Goal: Transaction & Acquisition: Purchase product/service

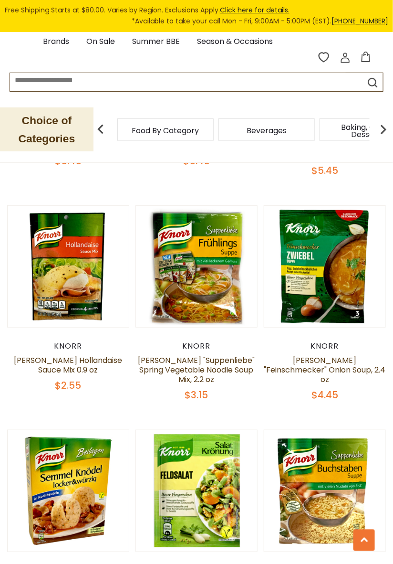
scroll to position [753, 0]
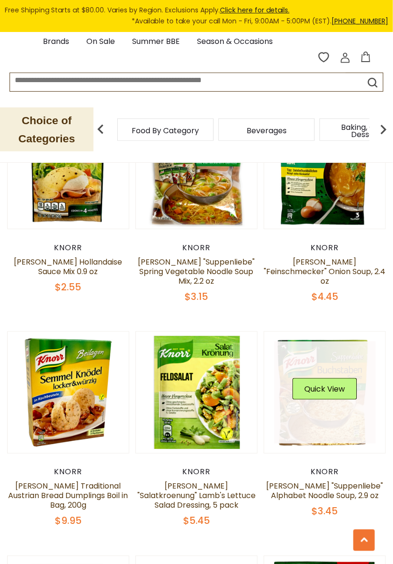
click at [370, 409] on img at bounding box center [325, 392] width 121 height 121
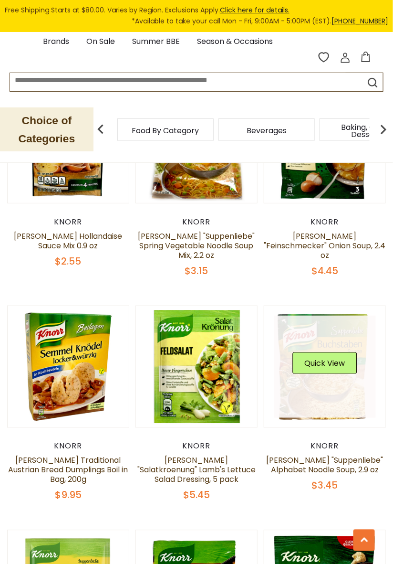
scroll to position [880, 0]
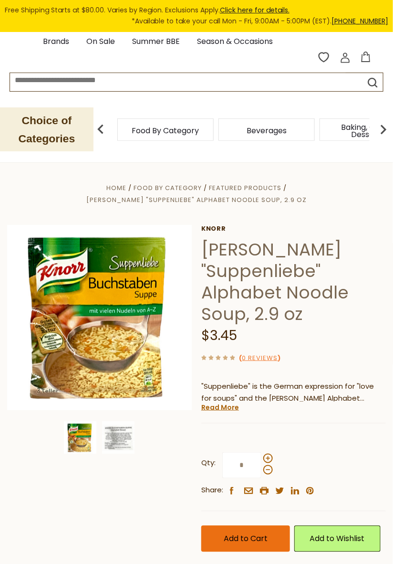
click at [240, 533] on span "Add to Cart" at bounding box center [246, 538] width 44 height 11
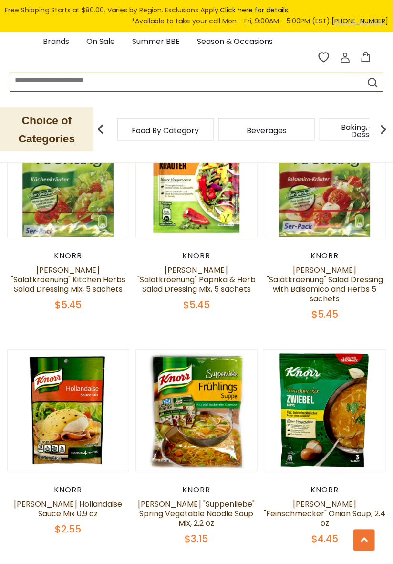
scroll to position [609, 0]
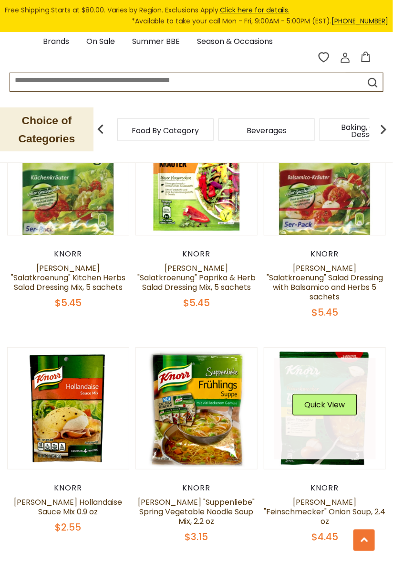
click at [318, 378] on link at bounding box center [326, 409] width 102 height 102
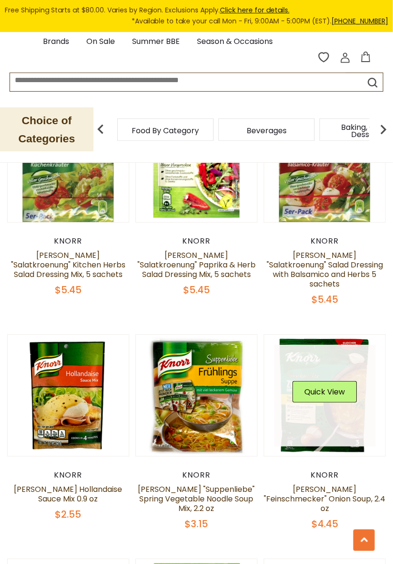
scroll to position [639, 0]
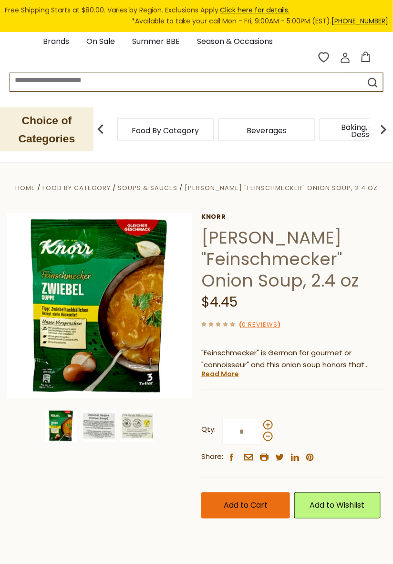
click at [253, 505] on span "Add to Cart" at bounding box center [246, 505] width 44 height 11
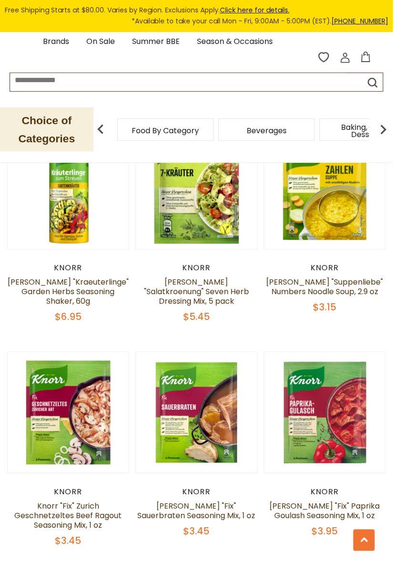
scroll to position [1951, 0]
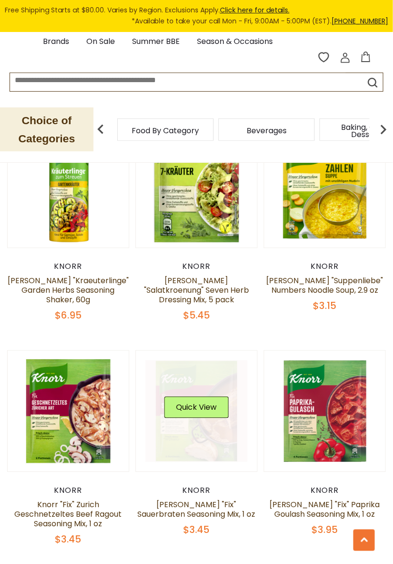
click at [208, 361] on link at bounding box center [197, 412] width 102 height 102
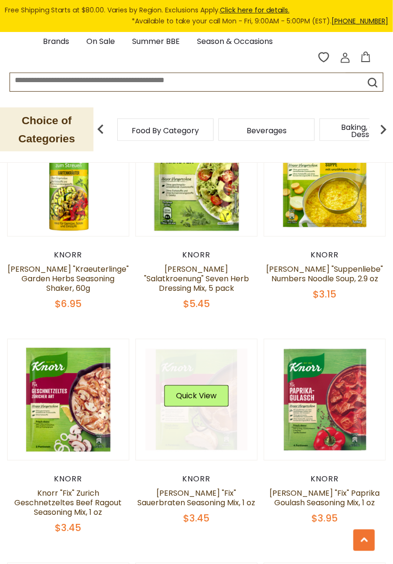
scroll to position [1982, 0]
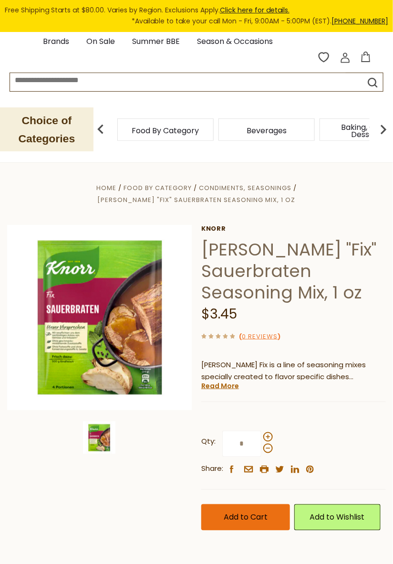
click at [244, 512] on span "Add to Cart" at bounding box center [246, 517] width 44 height 11
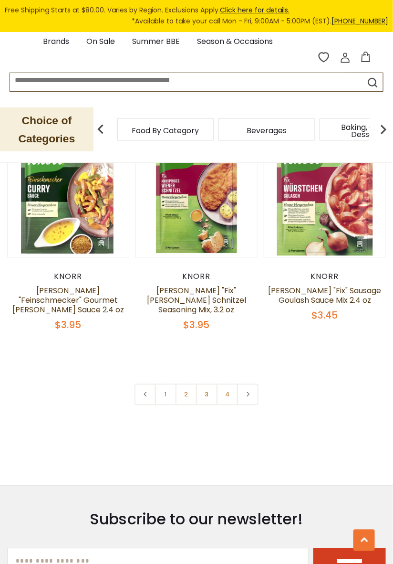
scroll to position [2618, 0]
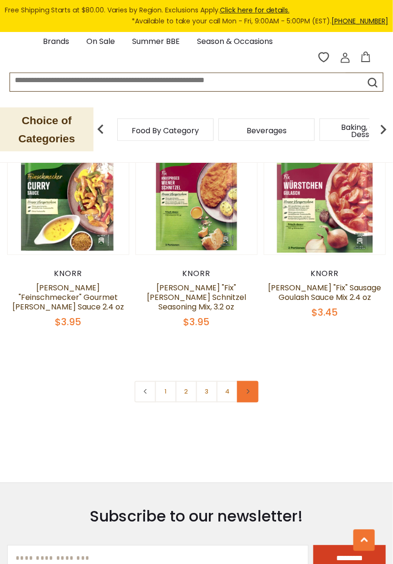
click at [250, 389] on icon at bounding box center [248, 391] width 6 height 5
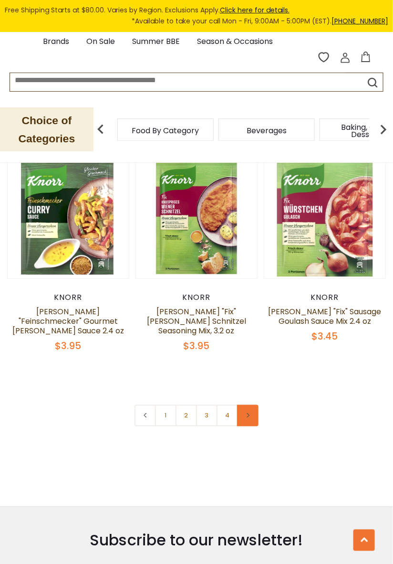
scroll to position [2596, 0]
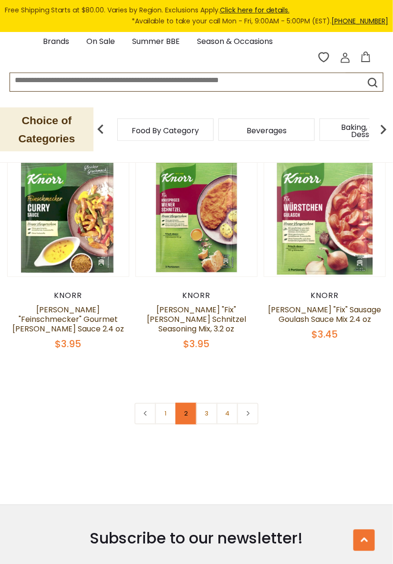
click at [188, 403] on link "2" at bounding box center [186, 413] width 21 height 21
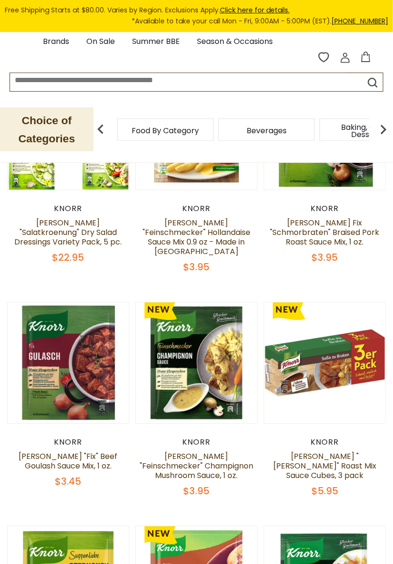
scroll to position [411, 0]
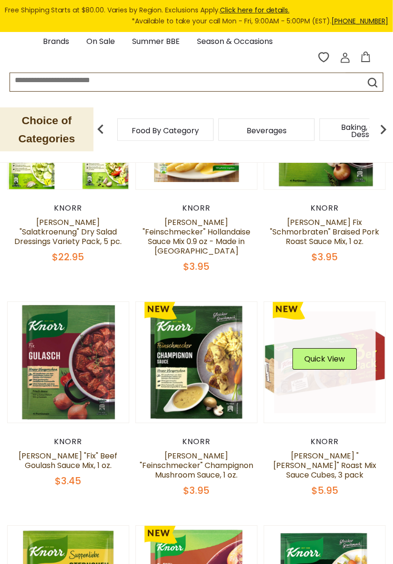
click at [328, 327] on link at bounding box center [326, 363] width 102 height 102
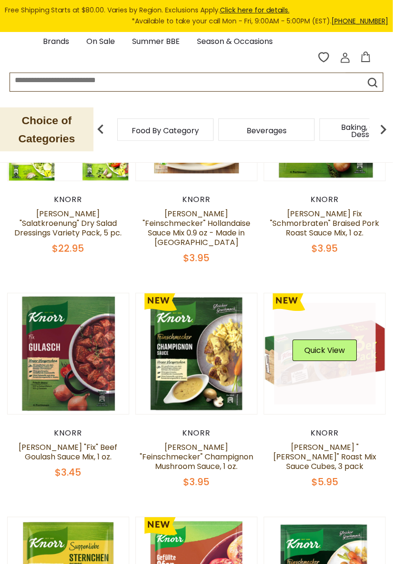
scroll to position [442, 0]
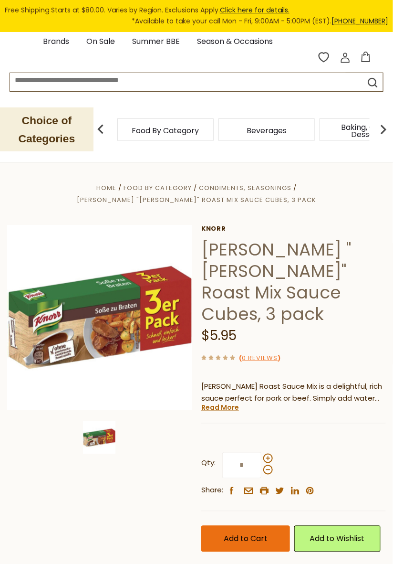
click at [237, 533] on span "Add to Cart" at bounding box center [246, 538] width 44 height 11
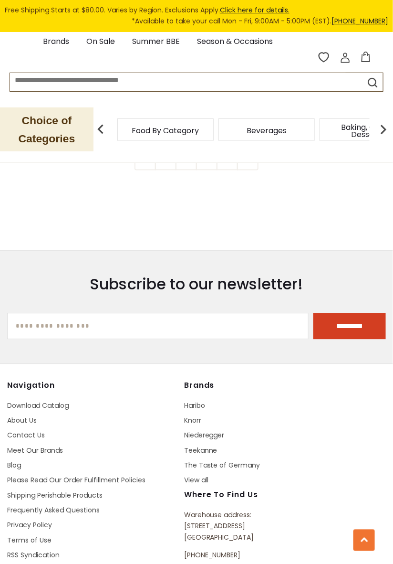
scroll to position [2867, 0]
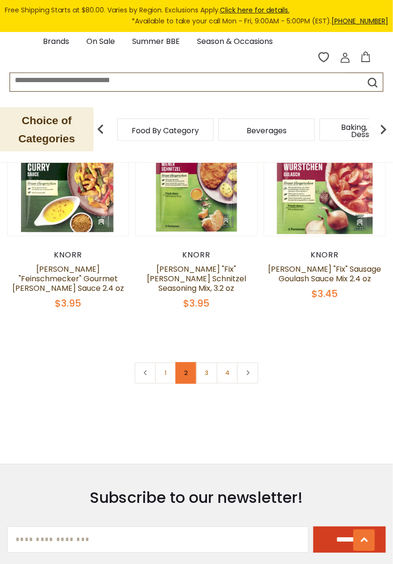
click at [190, 362] on link "2" at bounding box center [186, 372] width 21 height 21
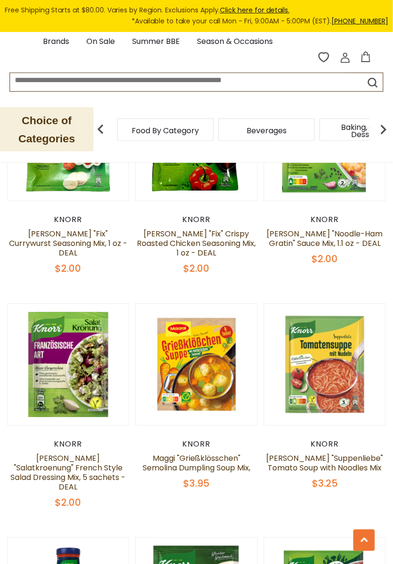
scroll to position [2242, 0]
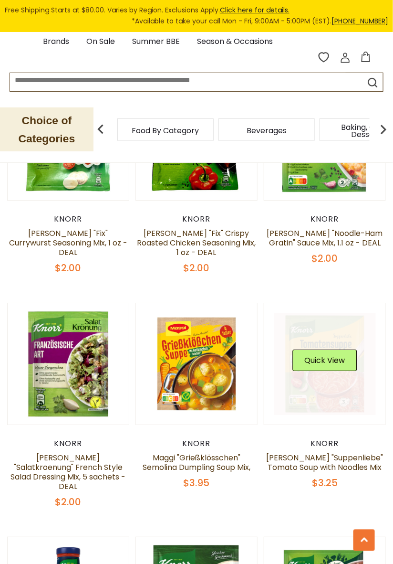
click at [325, 313] on link at bounding box center [326, 364] width 102 height 102
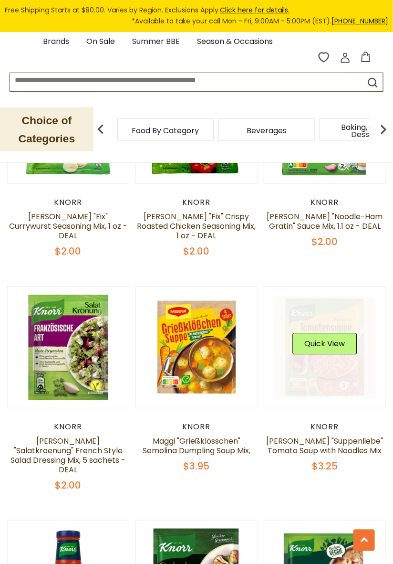
scroll to position [2273, 0]
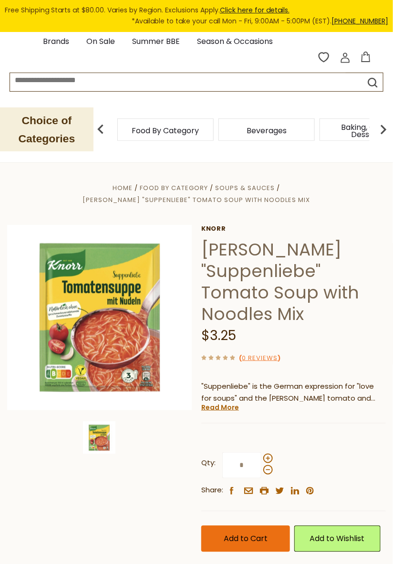
click at [251, 533] on span "Add to Cart" at bounding box center [246, 538] width 44 height 11
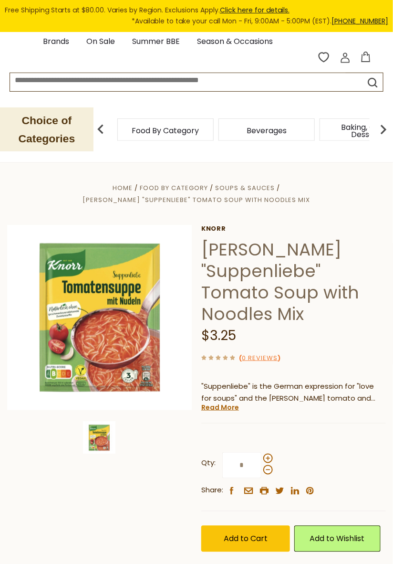
click at [369, 54] on icon at bounding box center [366, 57] width 9 height 11
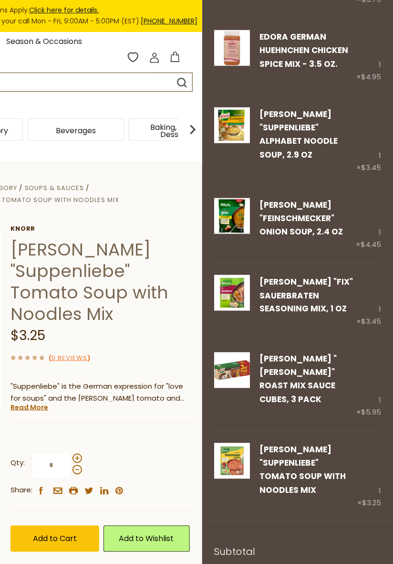
scroll to position [112, 0]
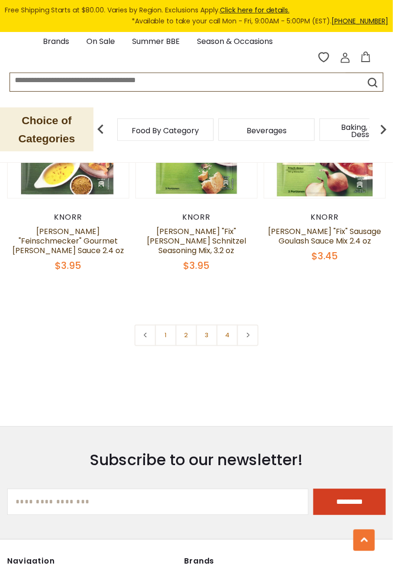
scroll to position [2673, 0]
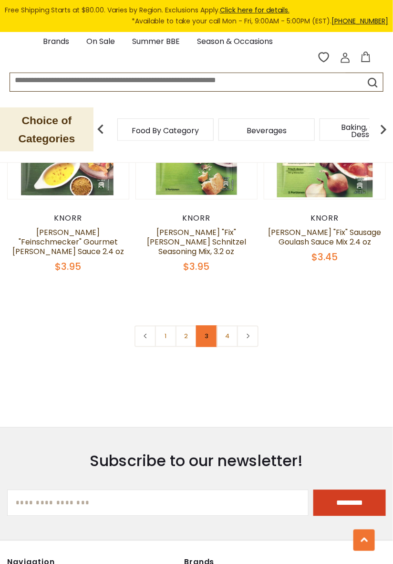
click at [209, 326] on link "3" at bounding box center [206, 336] width 21 height 21
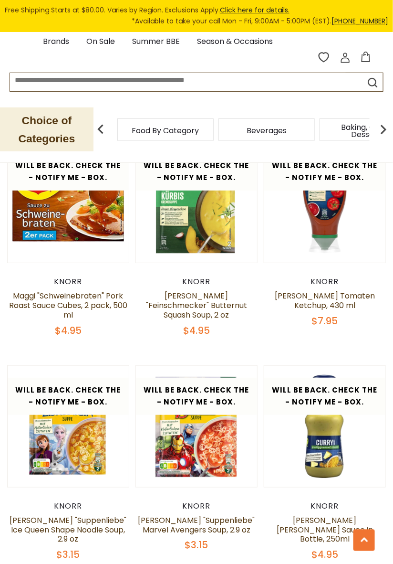
scroll to position [2388, 0]
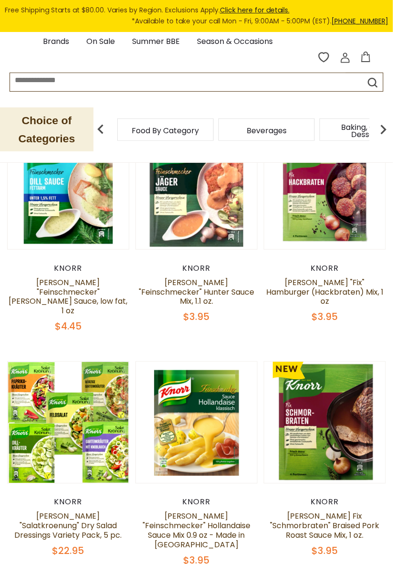
scroll to position [0, 0]
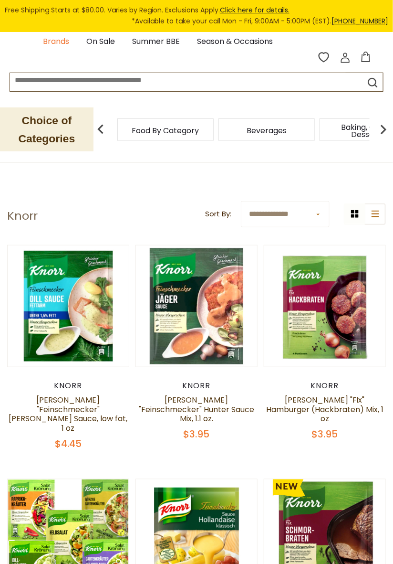
click at [53, 44] on link "Brands" at bounding box center [56, 41] width 26 height 13
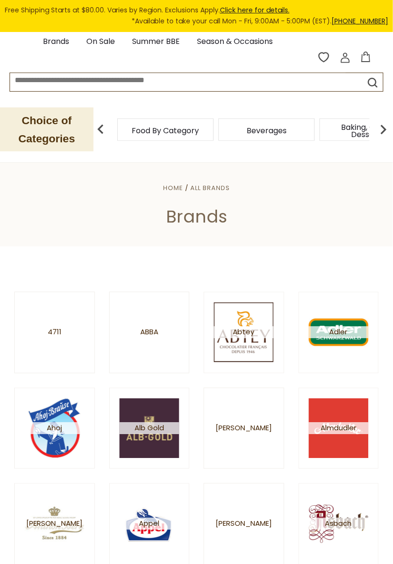
click at [106, 84] on input at bounding box center [178, 78] width 336 height 11
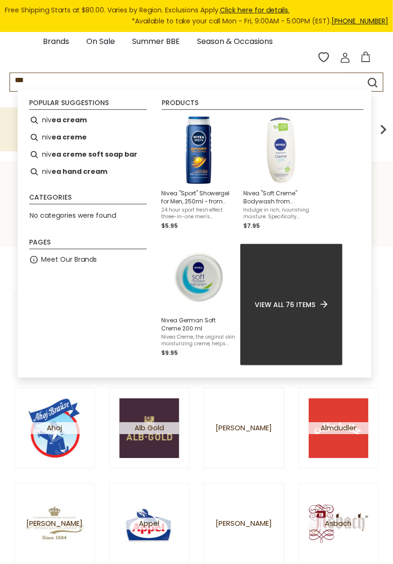
type input "***"
click at [291, 299] on span "View all 76 items" at bounding box center [285, 304] width 61 height 11
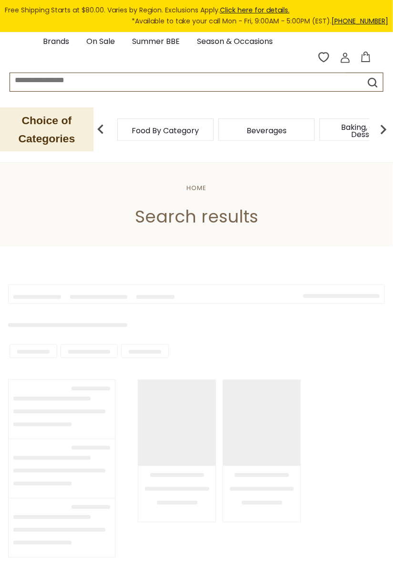
type input "***"
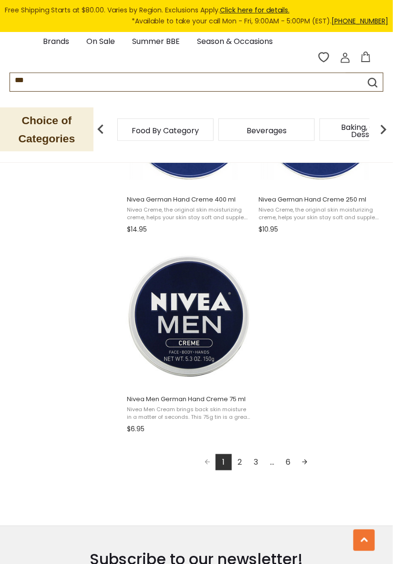
scroll to position [1551, 0]
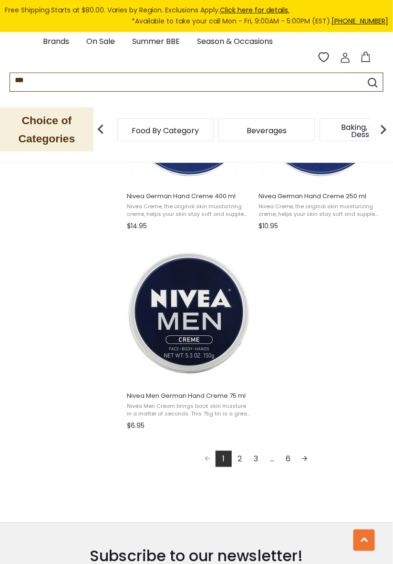
click at [243, 458] on link "2" at bounding box center [240, 459] width 16 height 16
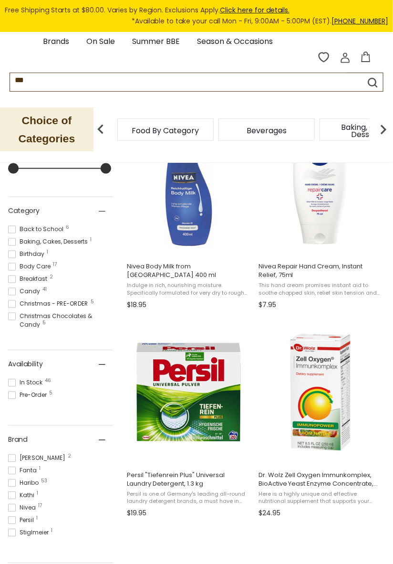
scroll to position [230, 0]
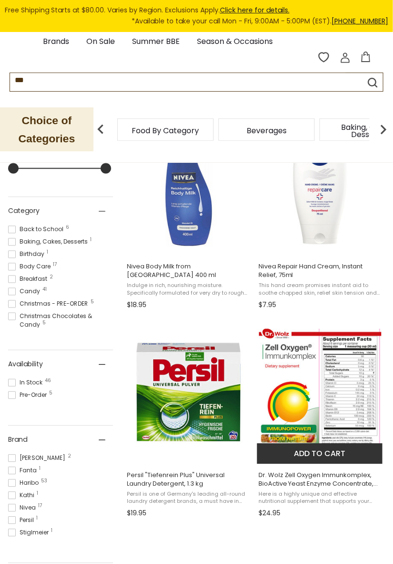
click at [326, 363] on img "Dr. Wolz Zell Oxygen Immunkomplex, BioActive Yeast Enzyme Concentrate, Dietary …" at bounding box center [320, 392] width 127 height 127
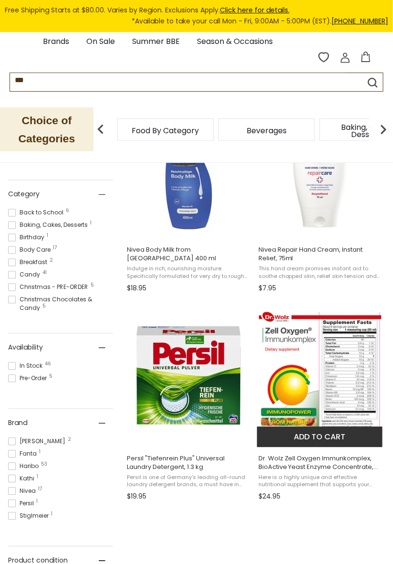
scroll to position [261, 0]
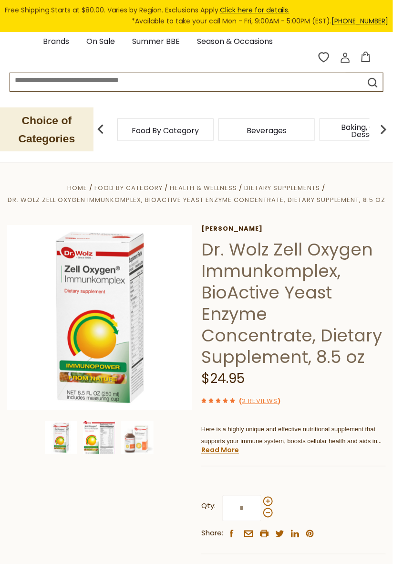
click at [94, 435] on img at bounding box center [99, 438] width 32 height 32
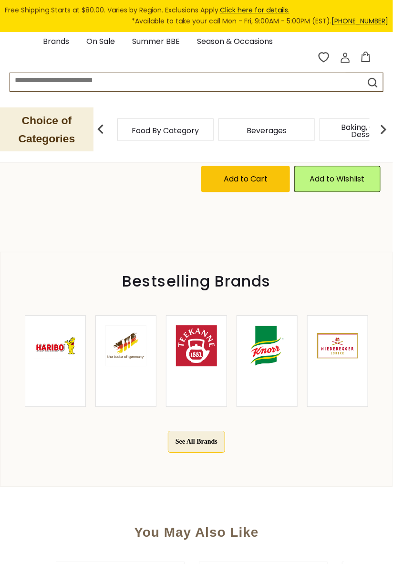
scroll to position [409, 0]
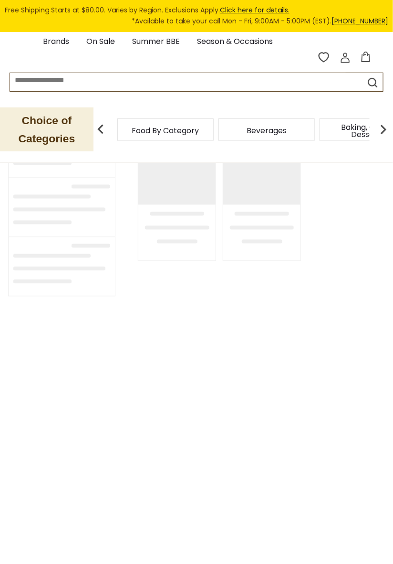
type input "***"
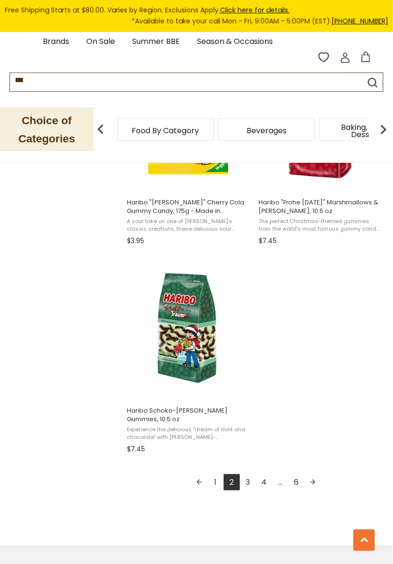
scroll to position [1547, 0]
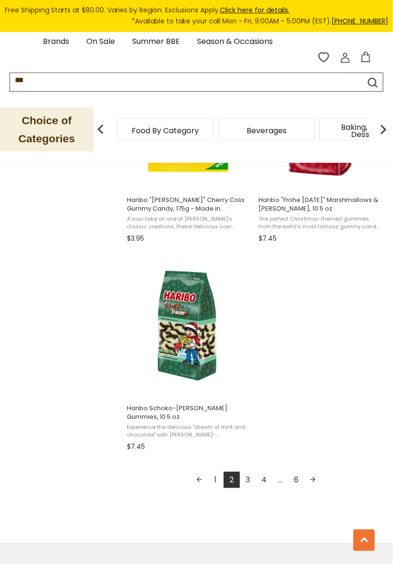
click at [248, 479] on link "3" at bounding box center [248, 480] width 16 height 16
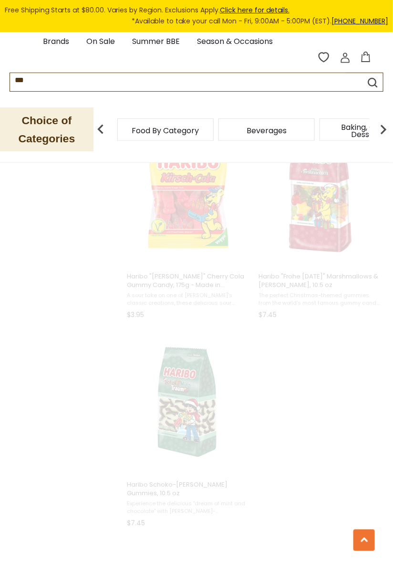
scroll to position [359, 0]
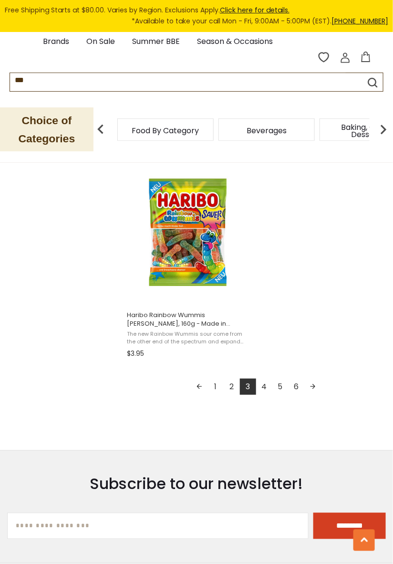
click at [268, 388] on link "4" at bounding box center [264, 387] width 16 height 16
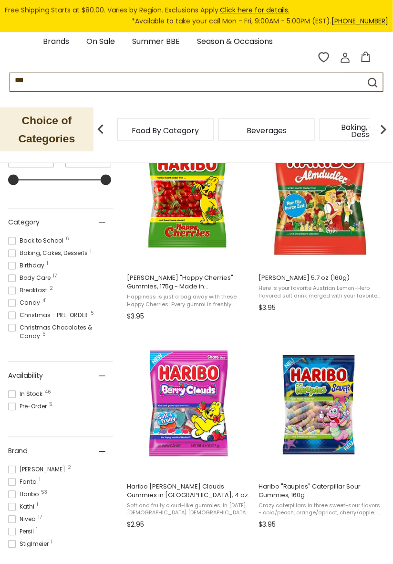
scroll to position [213, 0]
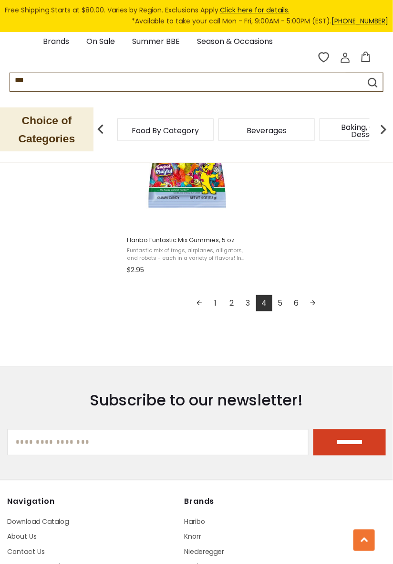
click at [283, 302] on link "5" at bounding box center [281, 303] width 16 height 16
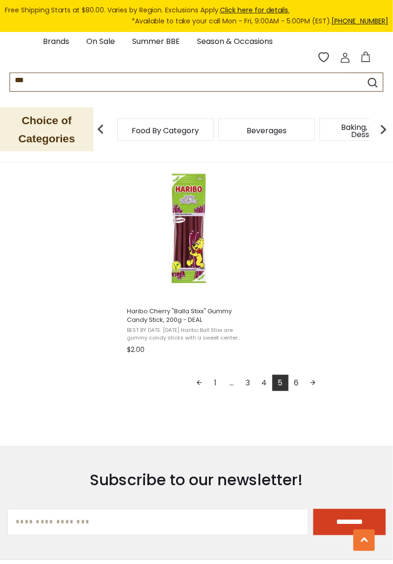
click at [300, 381] on link "6" at bounding box center [297, 383] width 16 height 16
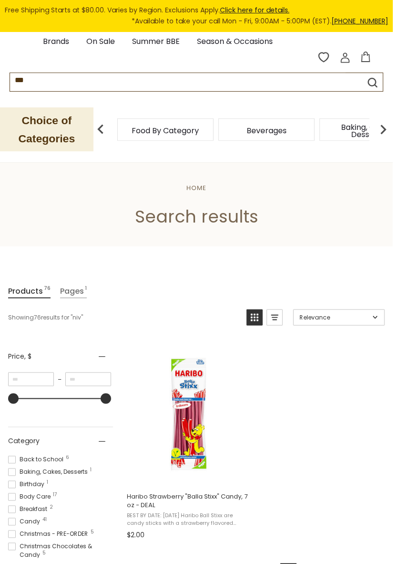
click at [45, 497] on span "Body Care 17" at bounding box center [30, 497] width 45 height 9
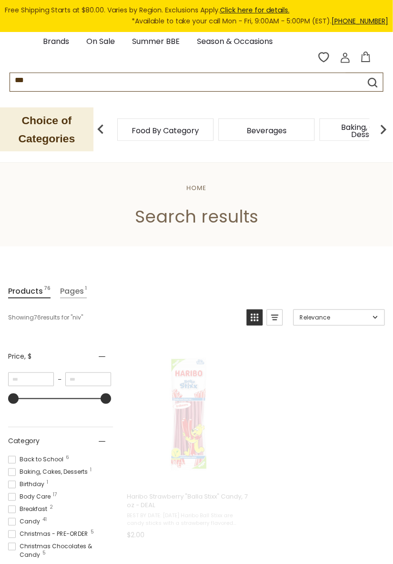
click at [45, 496] on span "Body Care 17" at bounding box center [30, 497] width 45 height 9
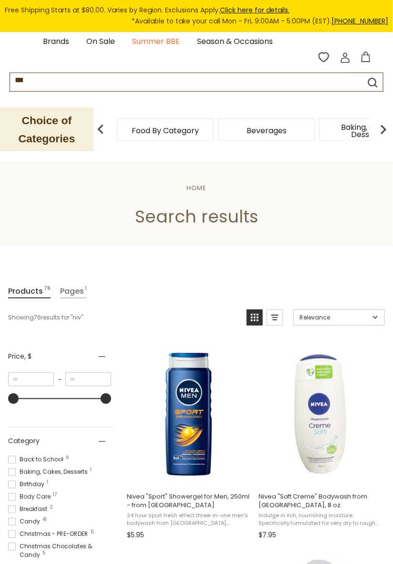
click at [157, 40] on link "Summer BBE" at bounding box center [156, 41] width 48 height 13
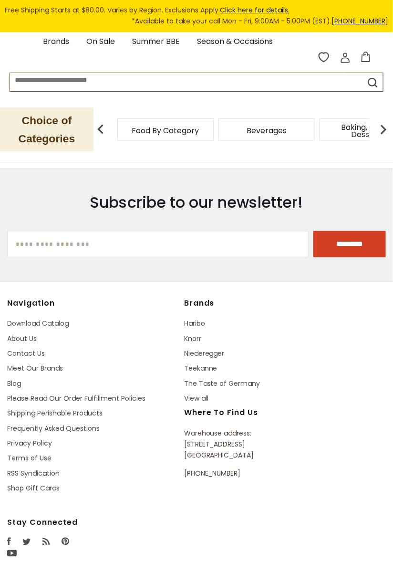
scroll to position [211, 0]
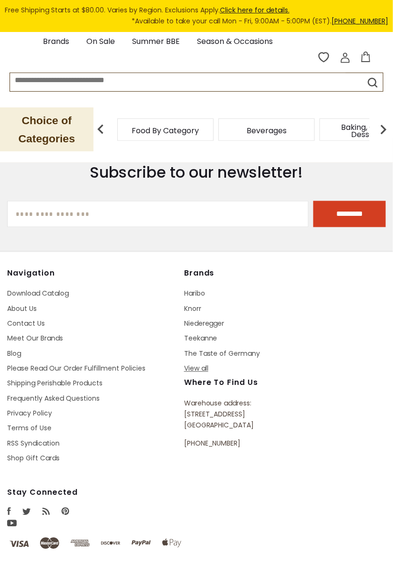
click at [209, 368] on link "View all" at bounding box center [196, 369] width 24 height 10
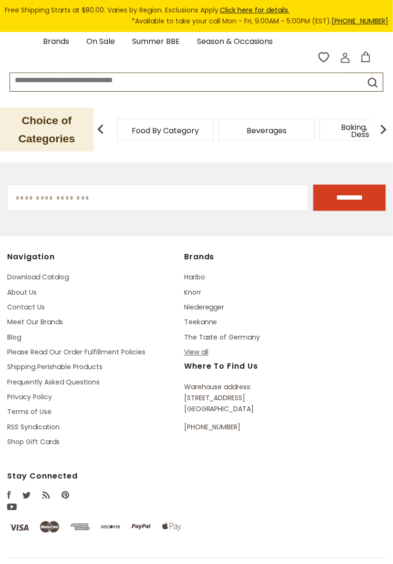
scroll to position [240, 0]
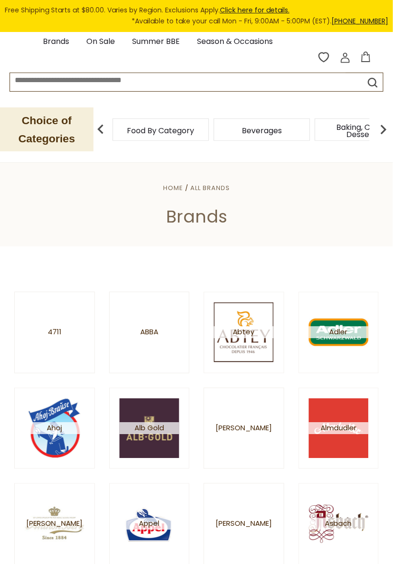
click at [168, 127] on span "Food By Category" at bounding box center [160, 130] width 67 height 7
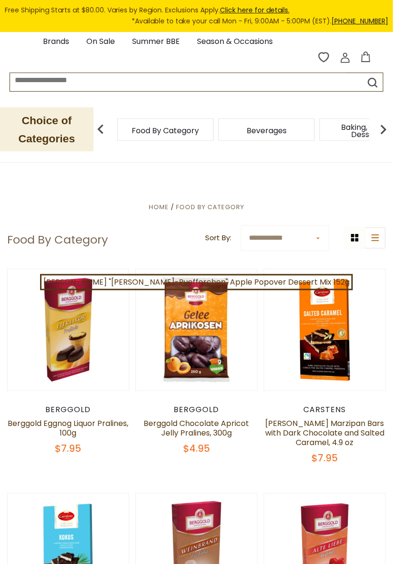
click at [383, 127] on img at bounding box center [383, 129] width 19 height 19
click at [383, 126] on img at bounding box center [383, 129] width 19 height 19
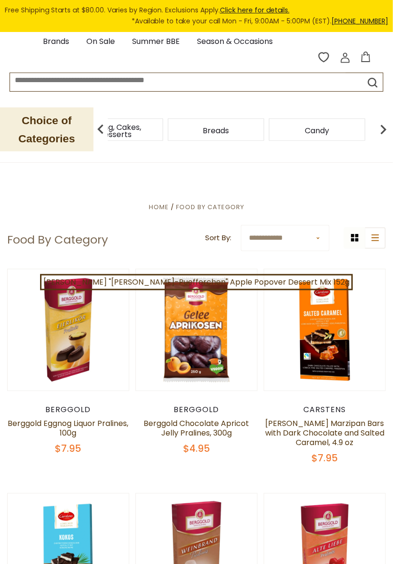
click at [383, 126] on img at bounding box center [383, 129] width 19 height 19
click at [298, 127] on span "Cereal" at bounding box center [292, 130] width 25 height 7
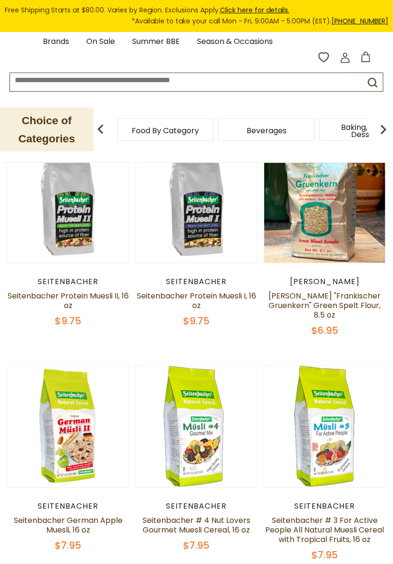
scroll to position [223, 0]
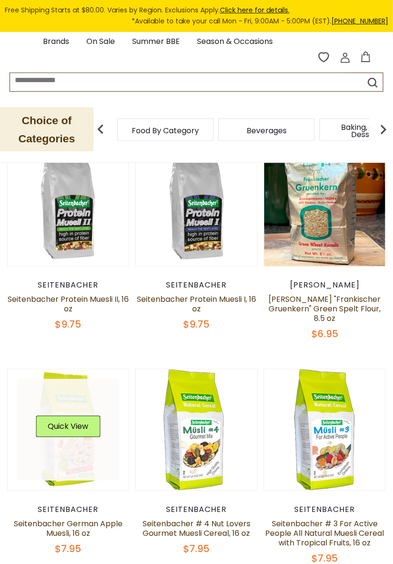
click at [73, 437] on link at bounding box center [68, 430] width 102 height 102
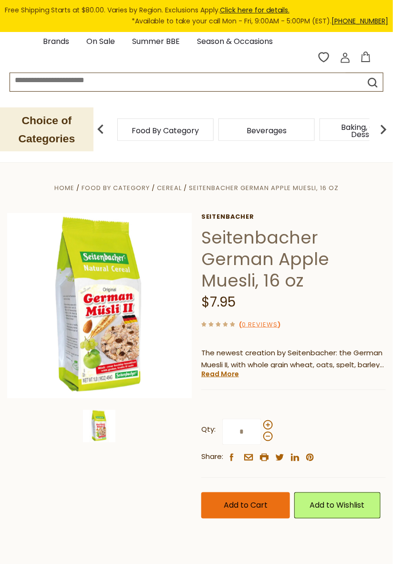
click at [247, 503] on span "Add to Cart" at bounding box center [246, 505] width 44 height 11
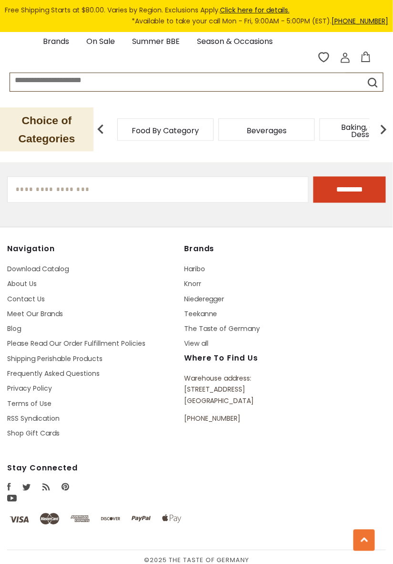
scroll to position [1921, 0]
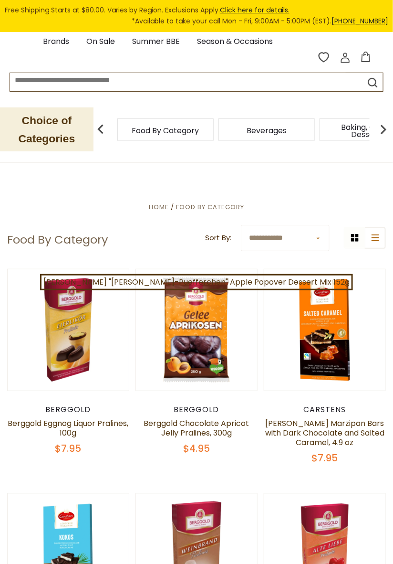
click at [381, 129] on img at bounding box center [383, 129] width 19 height 19
click at [382, 133] on img at bounding box center [383, 129] width 19 height 19
click at [381, 134] on img at bounding box center [383, 129] width 19 height 19
click at [382, 132] on img at bounding box center [383, 129] width 19 height 19
click at [380, 130] on img at bounding box center [383, 129] width 19 height 19
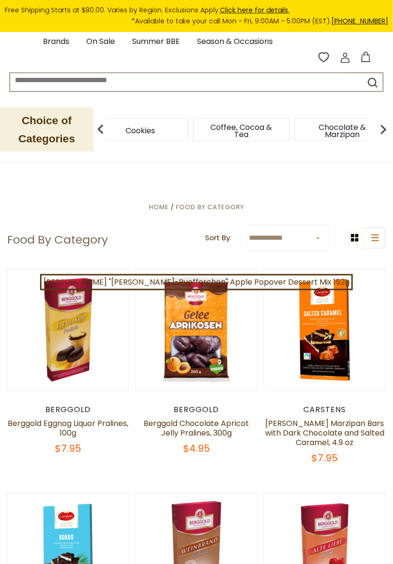
click at [381, 128] on img at bounding box center [383, 129] width 19 height 19
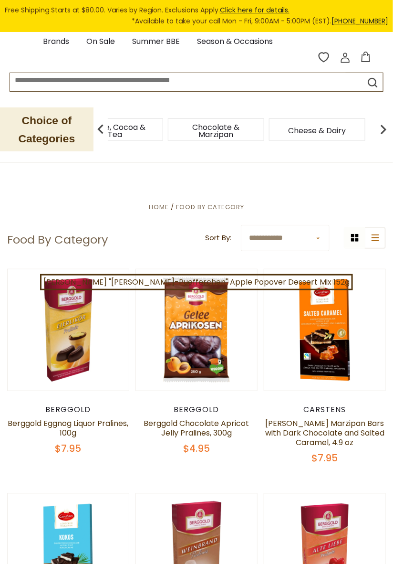
click at [344, 130] on span "Cheese & Dairy" at bounding box center [318, 130] width 58 height 7
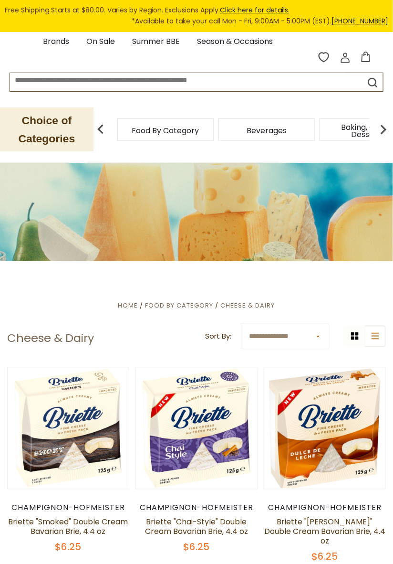
click at [381, 132] on img at bounding box center [383, 129] width 19 height 19
click at [380, 133] on img at bounding box center [383, 129] width 19 height 19
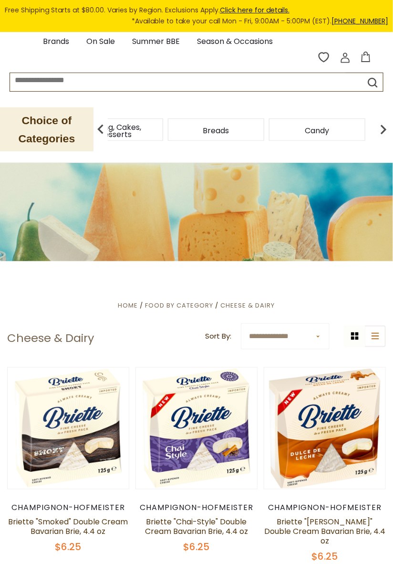
click at [381, 132] on img at bounding box center [383, 129] width 19 height 19
click at [381, 134] on img at bounding box center [383, 129] width 19 height 19
click at [382, 133] on img at bounding box center [383, 129] width 19 height 19
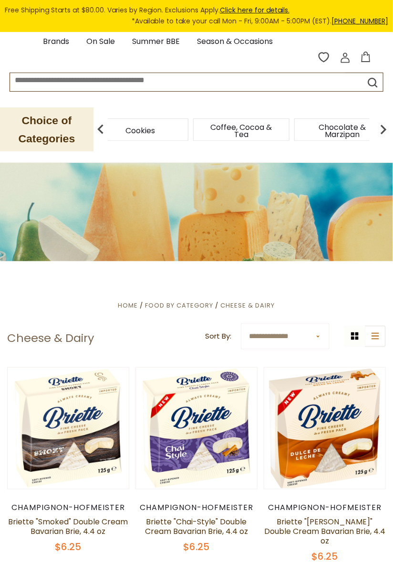
click at [382, 129] on img at bounding box center [383, 129] width 19 height 19
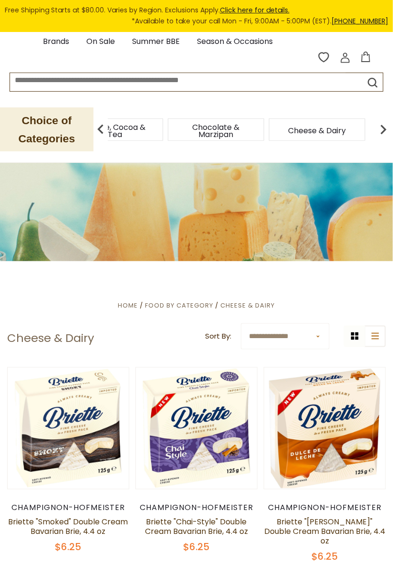
click at [381, 131] on img at bounding box center [383, 129] width 19 height 19
click at [381, 132] on img at bounding box center [383, 129] width 19 height 19
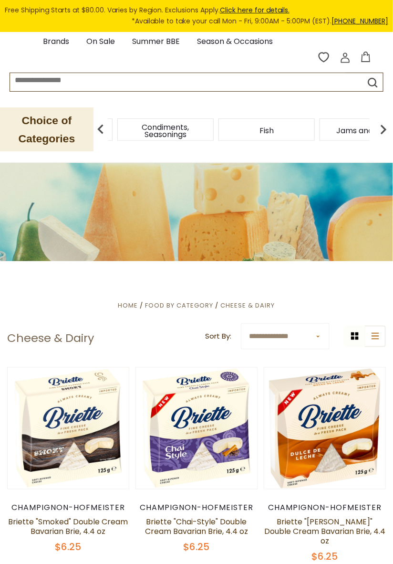
click at [381, 130] on img at bounding box center [383, 129] width 19 height 19
click at [378, 133] on img at bounding box center [383, 129] width 19 height 19
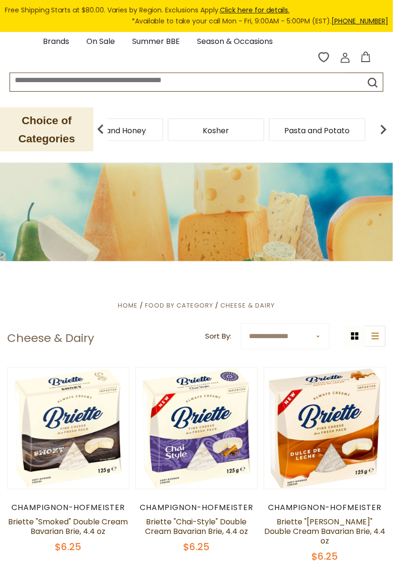
click at [381, 131] on img at bounding box center [383, 129] width 19 height 19
click at [315, 128] on span "Pickled Vegetables" at bounding box center [292, 130] width 72 height 7
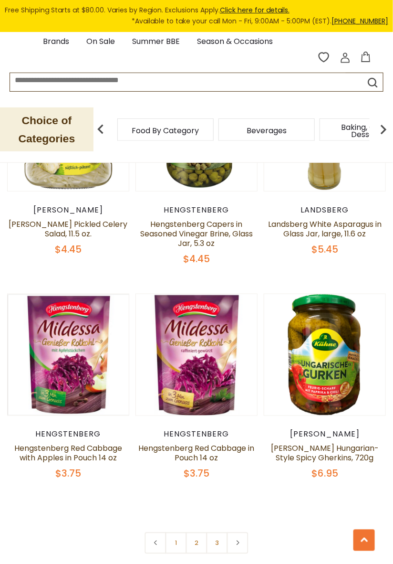
scroll to position [2535, 0]
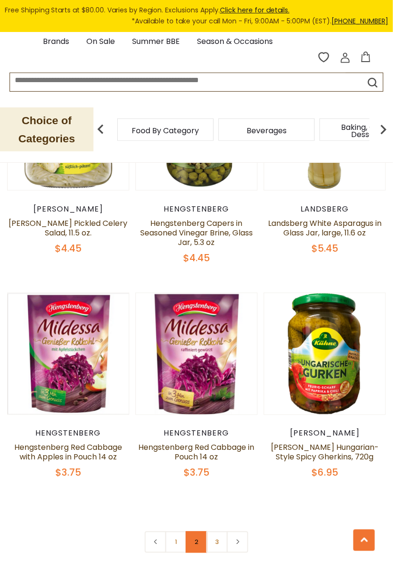
click at [199, 531] on link "2" at bounding box center [196, 541] width 21 height 21
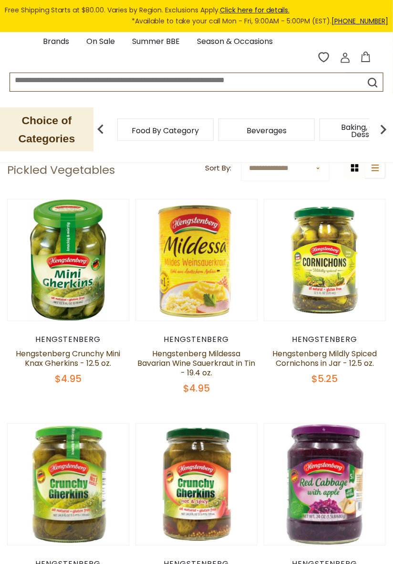
scroll to position [0, 0]
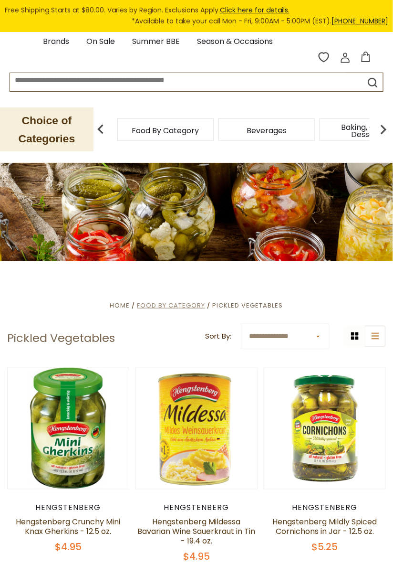
click at [182, 305] on span "Food By Category" at bounding box center [171, 305] width 68 height 9
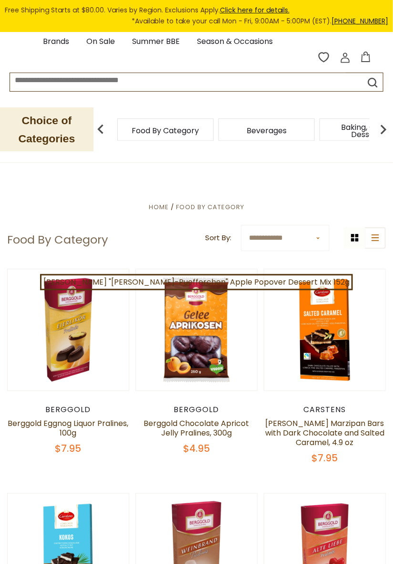
click at [382, 133] on img at bounding box center [383, 129] width 19 height 19
click at [381, 130] on img at bounding box center [383, 129] width 19 height 19
click at [381, 131] on img at bounding box center [383, 129] width 19 height 19
click at [382, 131] on img at bounding box center [383, 129] width 19 height 19
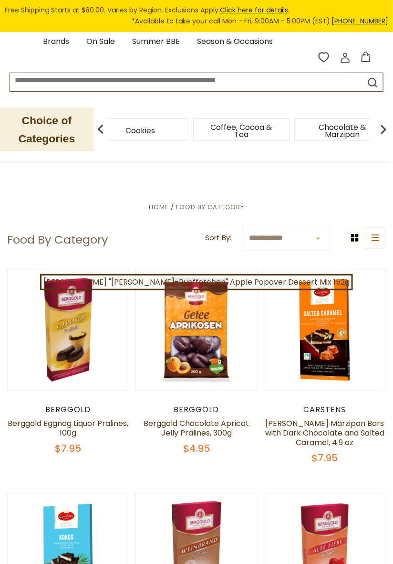
click at [382, 128] on img at bounding box center [383, 129] width 19 height 19
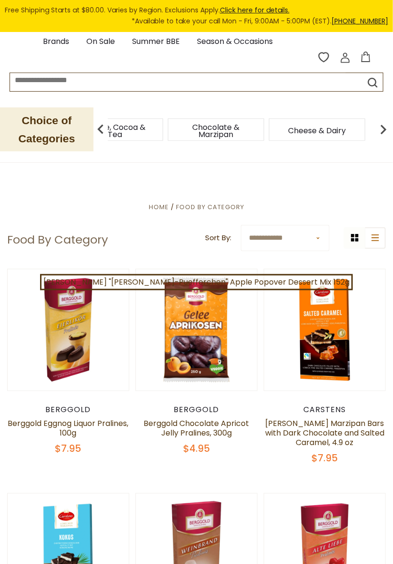
click at [381, 126] on img at bounding box center [383, 129] width 19 height 19
click at [382, 132] on img at bounding box center [383, 129] width 19 height 19
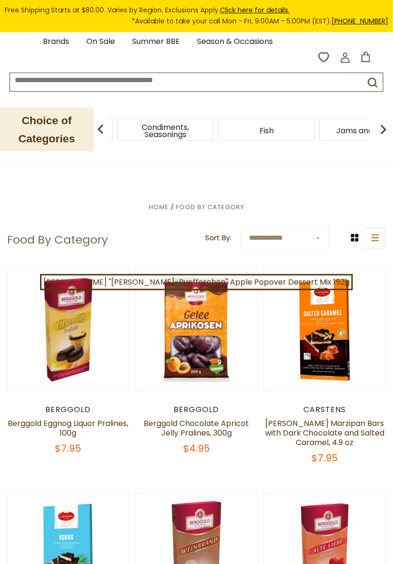
click at [381, 132] on img at bounding box center [383, 129] width 19 height 19
click at [382, 128] on img at bounding box center [383, 129] width 19 height 19
click at [381, 130] on img at bounding box center [383, 129] width 19 height 19
click at [382, 128] on img at bounding box center [383, 129] width 19 height 19
click at [382, 127] on img at bounding box center [383, 129] width 19 height 19
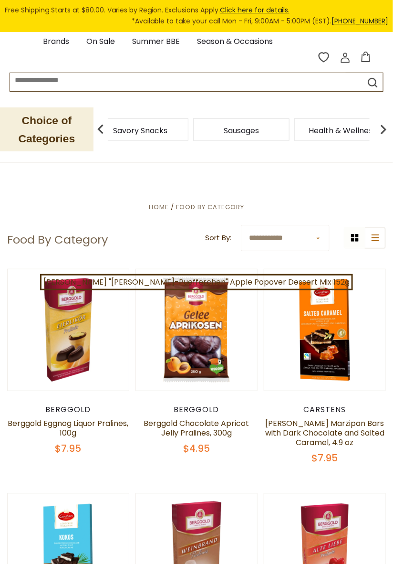
click at [258, 130] on span "Sausages" at bounding box center [241, 130] width 35 height 7
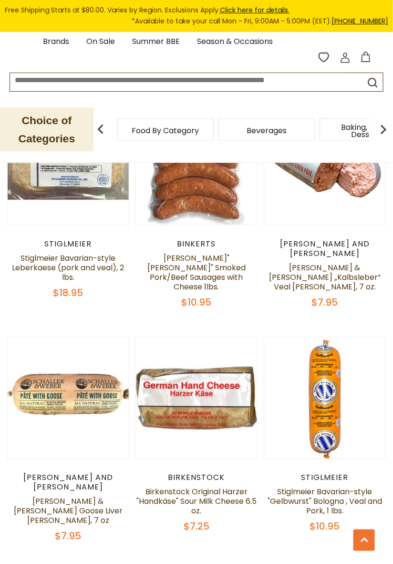
scroll to position [2588, 0]
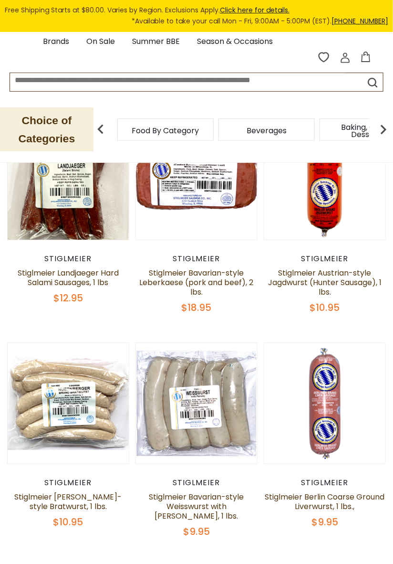
scroll to position [485, 0]
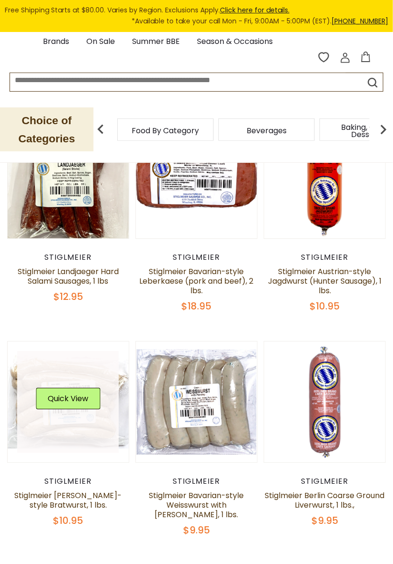
click at [74, 384] on link at bounding box center [68, 402] width 102 height 102
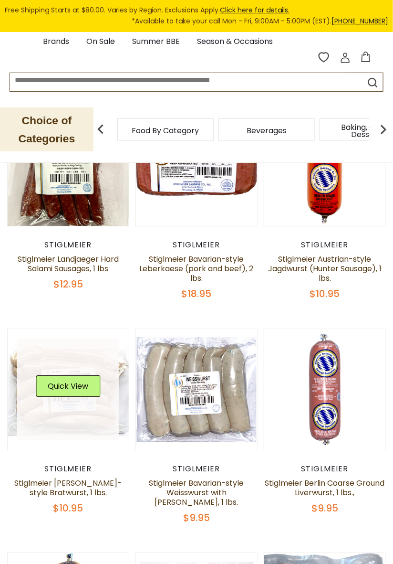
scroll to position [515, 0]
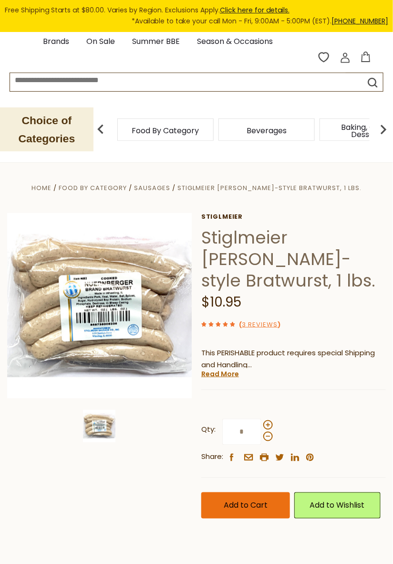
click at [241, 506] on span "Add to Cart" at bounding box center [246, 505] width 44 height 11
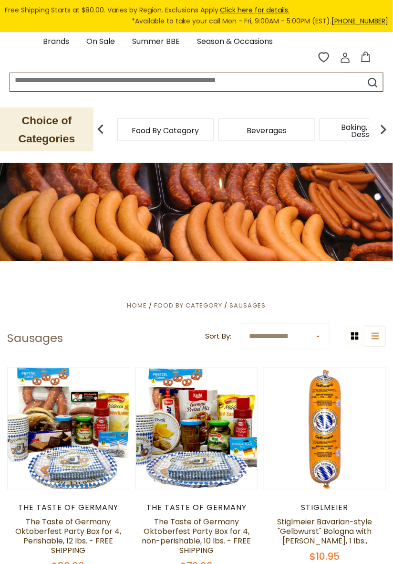
click at [275, 129] on span "Beverages" at bounding box center [267, 130] width 40 height 7
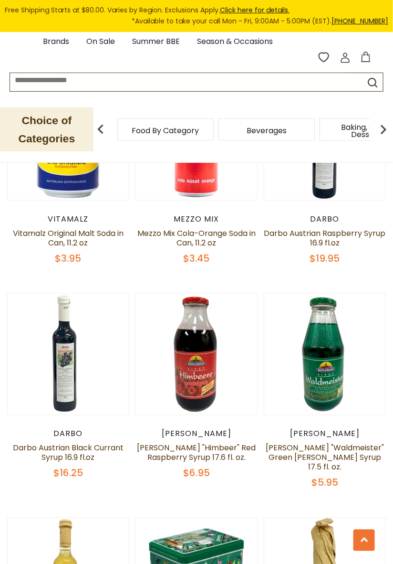
scroll to position [949, 0]
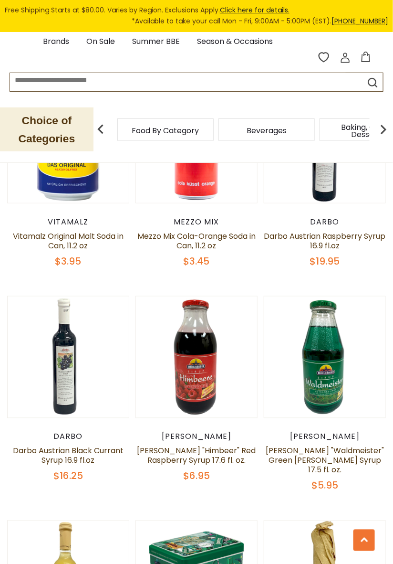
click at [384, 129] on img at bounding box center [383, 129] width 19 height 19
click at [382, 126] on img at bounding box center [383, 129] width 19 height 19
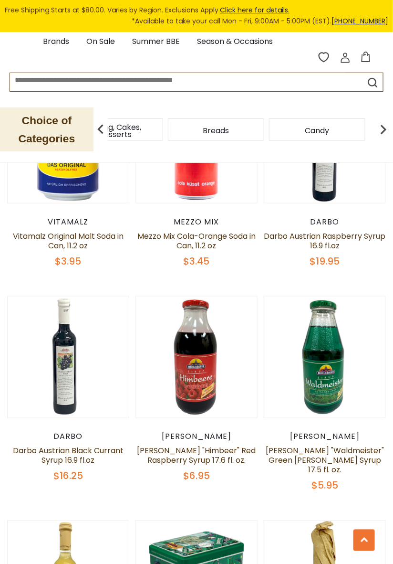
click at [222, 127] on span "Breads" at bounding box center [216, 130] width 26 height 7
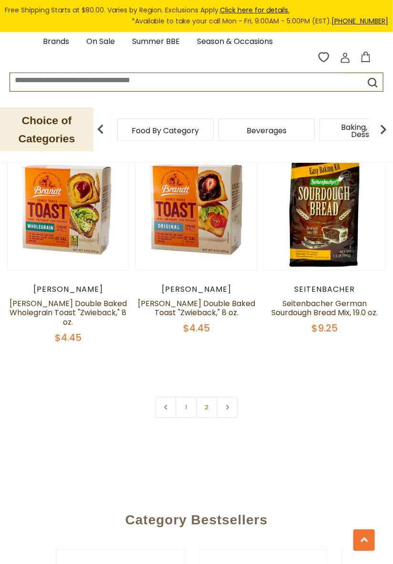
scroll to position [2619, 0]
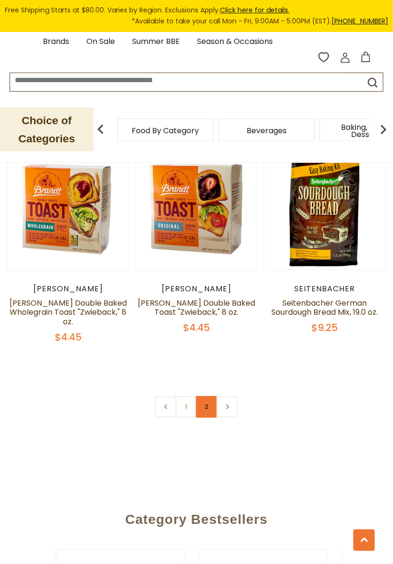
click at [204, 411] on link "2" at bounding box center [206, 406] width 21 height 21
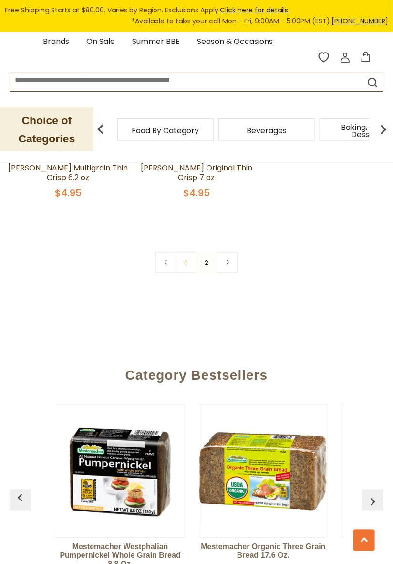
scroll to position [1672, 0]
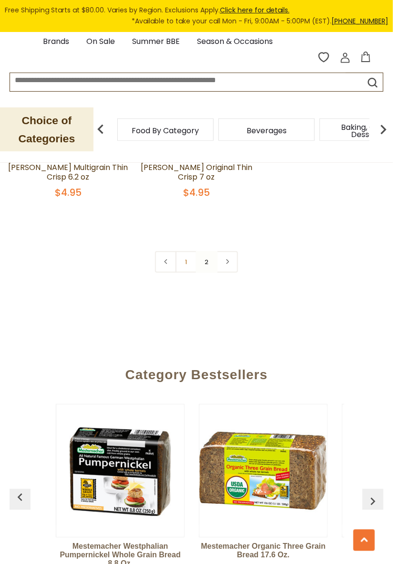
click at [385, 126] on img at bounding box center [383, 129] width 19 height 19
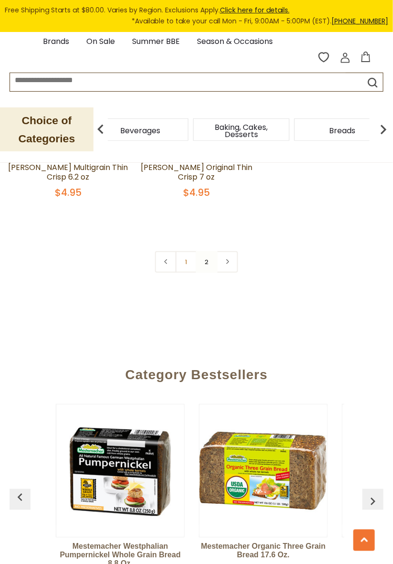
click at [384, 129] on img at bounding box center [383, 129] width 19 height 19
click at [378, 126] on img at bounding box center [383, 129] width 19 height 19
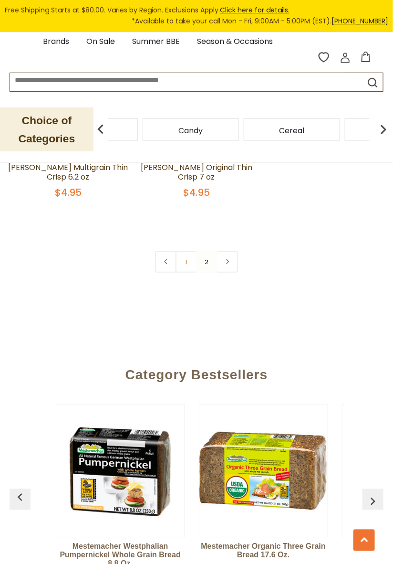
click at [385, 124] on img at bounding box center [383, 129] width 19 height 19
click at [381, 127] on img at bounding box center [383, 129] width 19 height 19
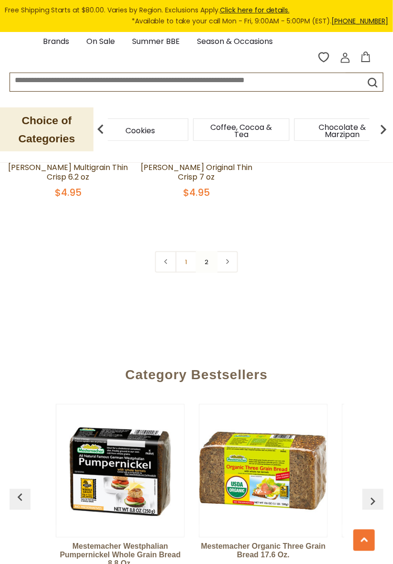
click at [384, 127] on img at bounding box center [383, 129] width 19 height 19
click at [383, 125] on img at bounding box center [383, 129] width 19 height 19
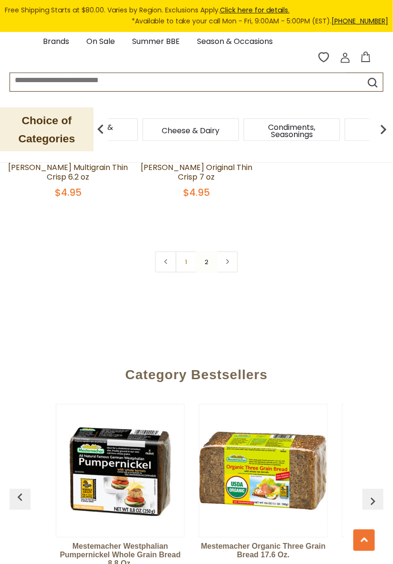
click at [305, 128] on span "Condiments, Seasonings" at bounding box center [292, 131] width 76 height 14
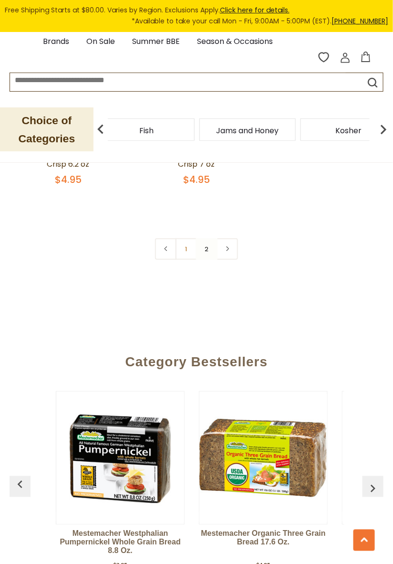
scroll to position [1702, 0]
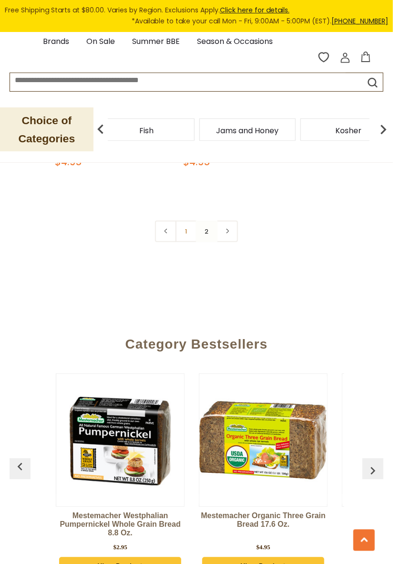
click at [101, 127] on img at bounding box center [100, 129] width 19 height 19
click at [157, 129] on span "Condiments, Seasonings" at bounding box center [172, 131] width 76 height 14
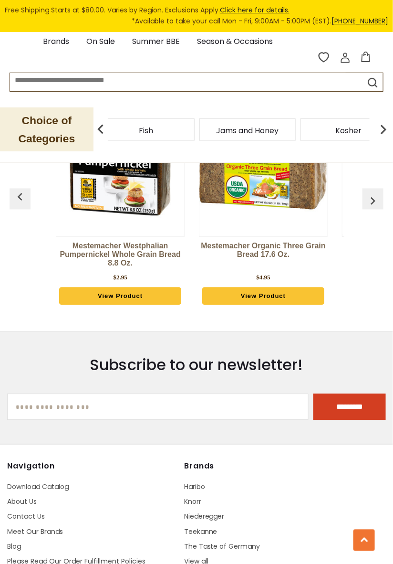
scroll to position [1970, 0]
